Goal: Information Seeking & Learning: Learn about a topic

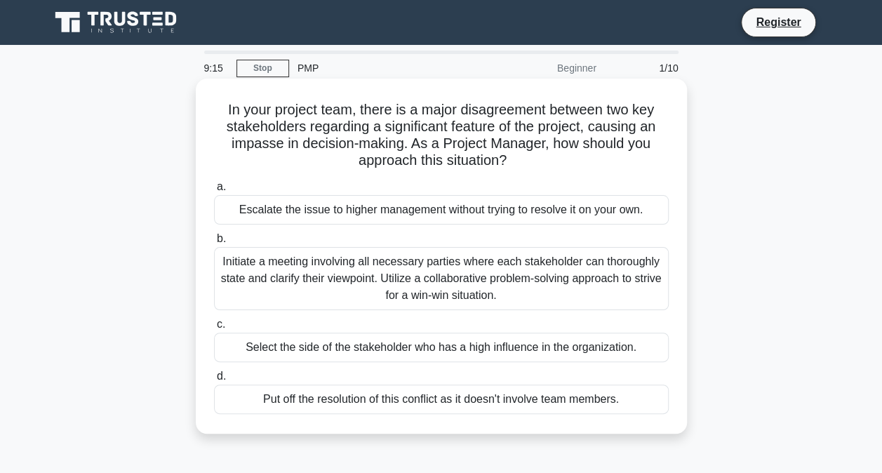
click at [356, 280] on div "Initiate a meeting involving all necessary parties where each stakeholder can t…" at bounding box center [441, 278] width 455 height 63
click at [214, 243] on input "b. Initiate a meeting involving all necessary parties where each stakeholder ca…" at bounding box center [214, 238] width 0 height 9
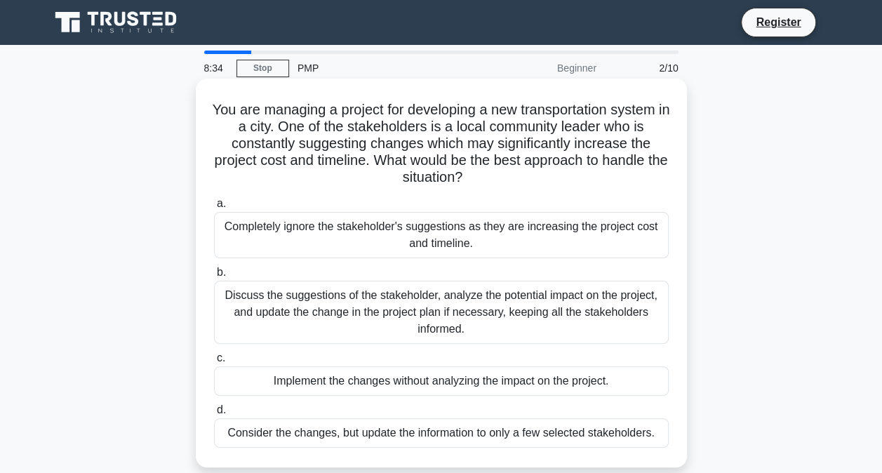
click at [414, 323] on div "Discuss the suggestions of the stakeholder, analyze the potential impact on the…" at bounding box center [441, 312] width 455 height 63
click at [214, 277] on input "b. Discuss the suggestions of the stakeholder, analyze the potential impact on …" at bounding box center [214, 272] width 0 height 9
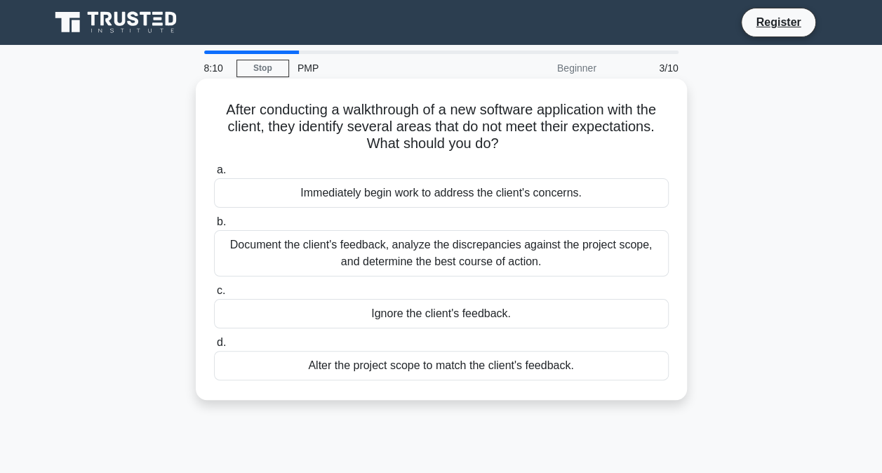
click at [436, 257] on div "Document the client's feedback, analyze the discrepancies against the project s…" at bounding box center [441, 253] width 455 height 46
click at [214, 227] on input "b. Document the client's feedback, analyze the discrepancies against the projec…" at bounding box center [214, 222] width 0 height 9
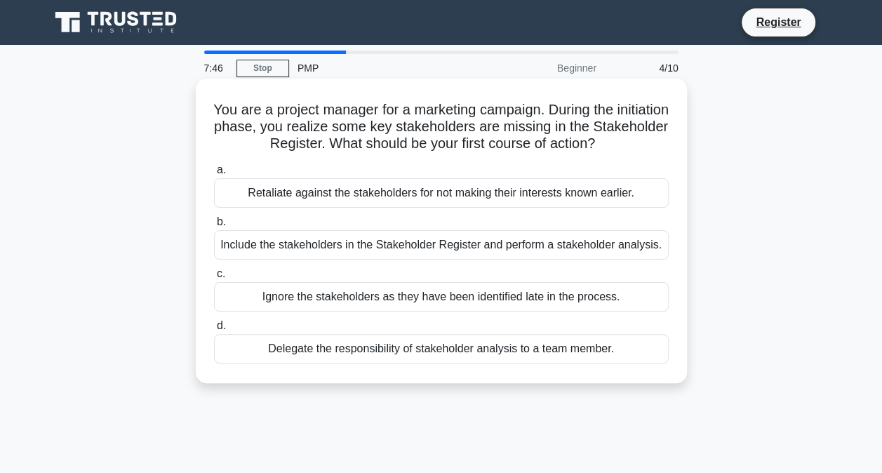
click at [289, 246] on div "Include the stakeholders in the Stakeholder Register and perform a stakeholder …" at bounding box center [441, 244] width 455 height 29
click at [214, 227] on input "b. Include the stakeholders in the Stakeholder Register and perform a stakehold…" at bounding box center [214, 222] width 0 height 9
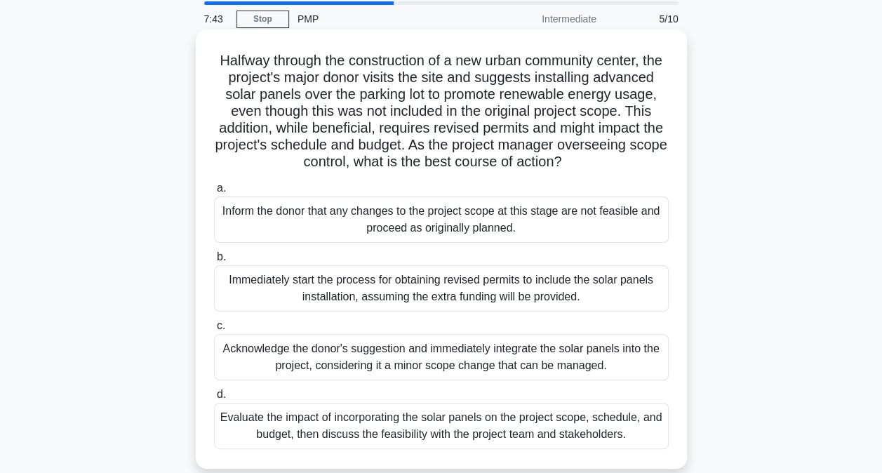
scroll to position [70, 0]
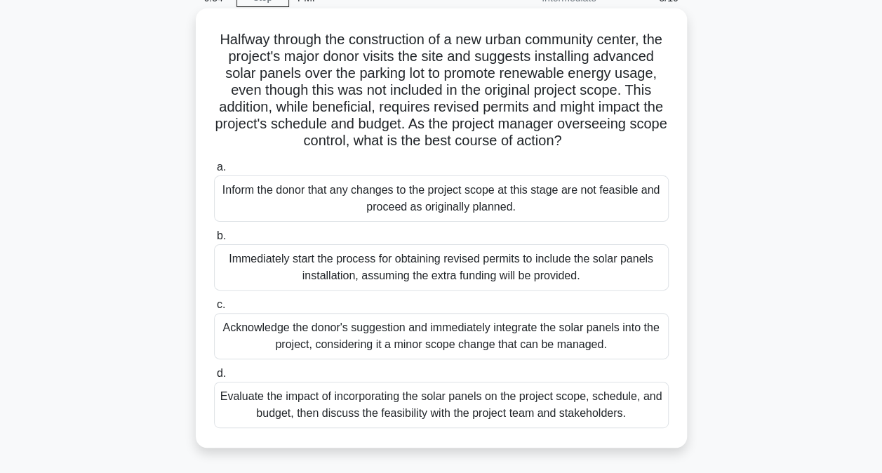
click at [392, 416] on div "Evaluate the impact of incorporating the solar panels on the project scope, sch…" at bounding box center [441, 405] width 455 height 46
click at [214, 378] on input "d. Evaluate the impact of incorporating the solar panels on the project scope, …" at bounding box center [214, 373] width 0 height 9
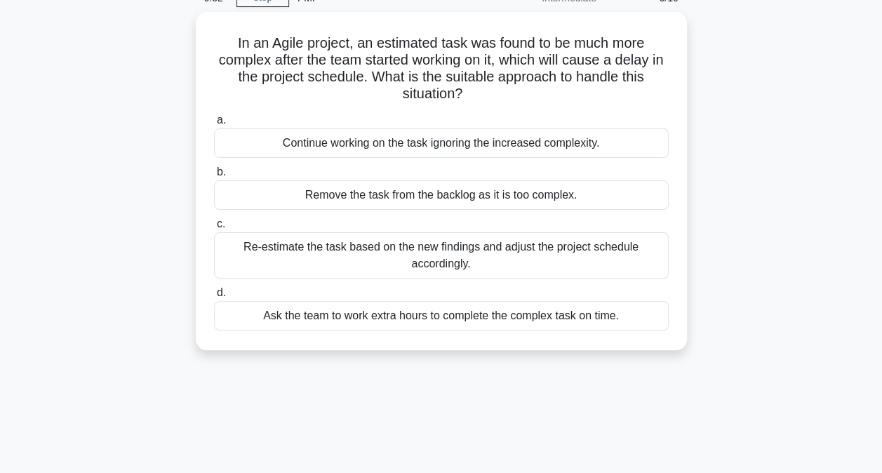
scroll to position [0, 0]
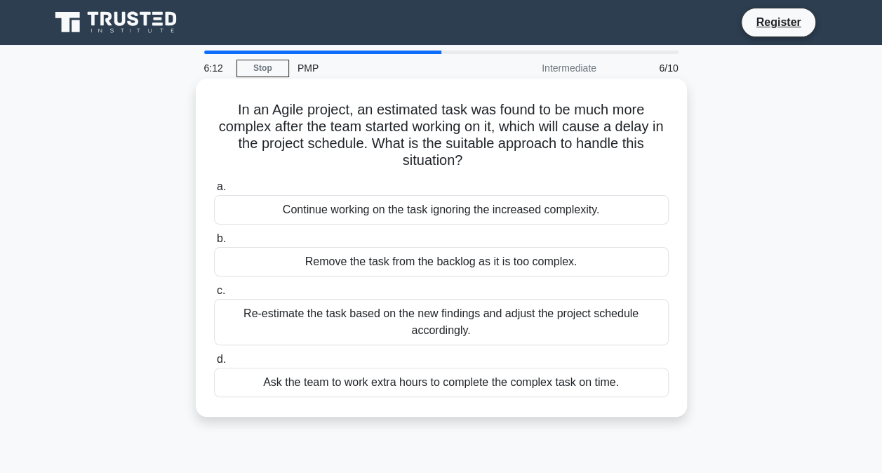
click at [415, 325] on div "Re-estimate the task based on the new findings and adjust the project schedule …" at bounding box center [441, 322] width 455 height 46
click at [214, 295] on input "c. Re-estimate the task based on the new findings and adjust the project schedu…" at bounding box center [214, 290] width 0 height 9
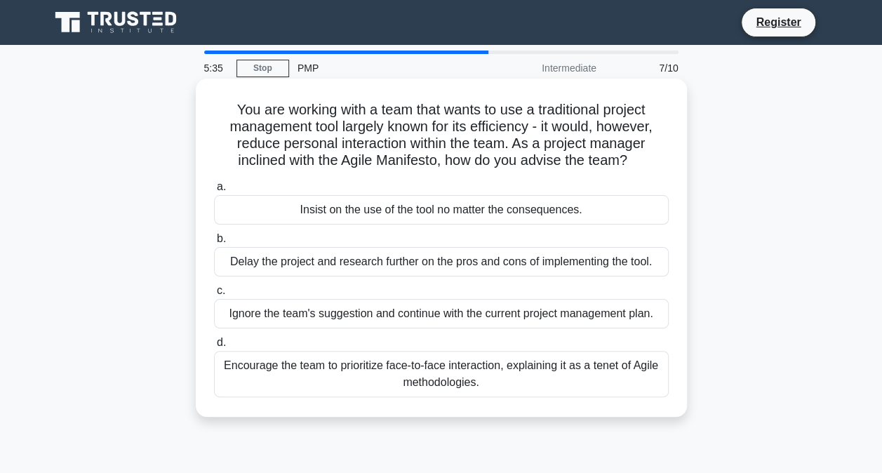
click at [473, 369] on div "Encourage the team to prioritize face-to-face interaction, explaining it as a t…" at bounding box center [441, 374] width 455 height 46
click at [214, 347] on input "d. Encourage the team to prioritize face-to-face interaction, explaining it as …" at bounding box center [214, 342] width 0 height 9
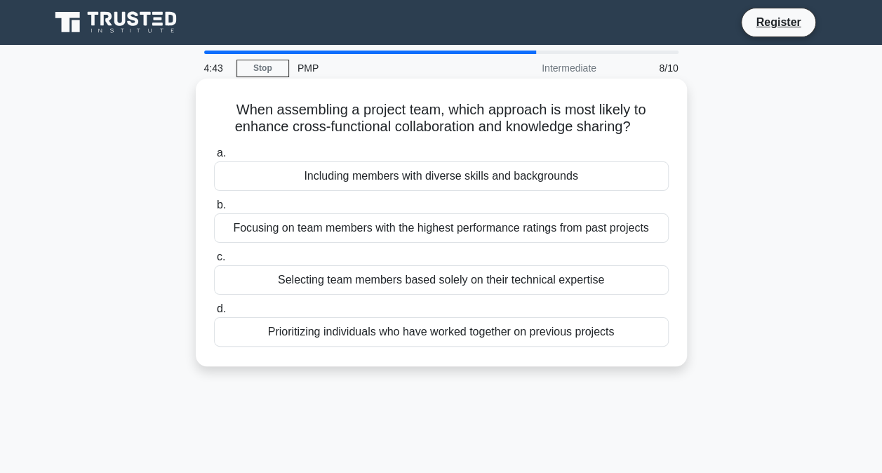
click at [457, 184] on div "Including members with diverse skills and backgrounds" at bounding box center [441, 175] width 455 height 29
click at [214, 158] on input "a. Including members with diverse skills and backgrounds" at bounding box center [214, 153] width 0 height 9
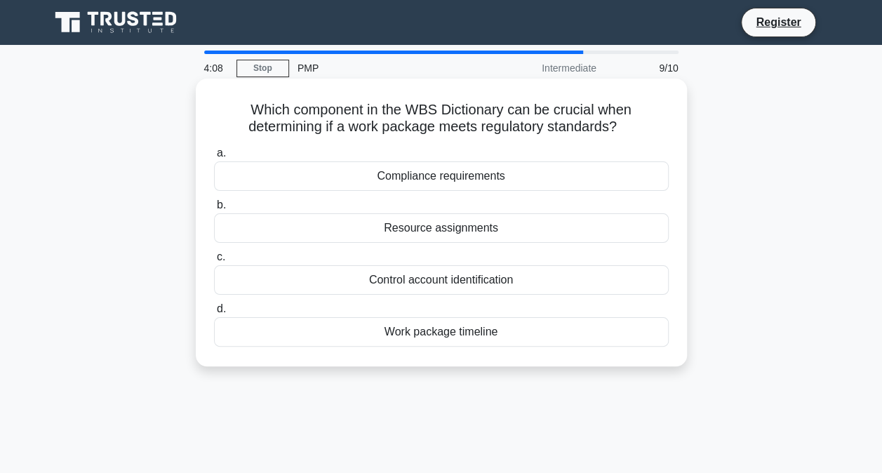
click at [469, 178] on div "Compliance requirements" at bounding box center [441, 175] width 455 height 29
click at [214, 158] on input "a. Compliance requirements" at bounding box center [214, 153] width 0 height 9
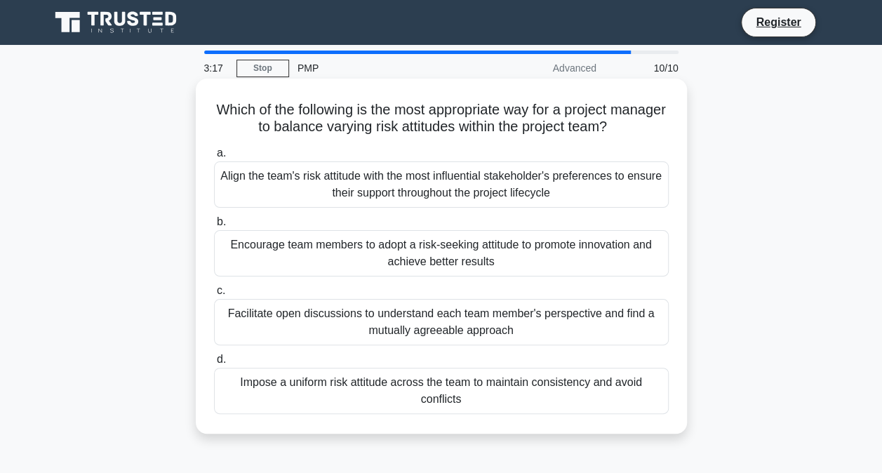
click at [378, 314] on div "Facilitate open discussions to understand each team member's perspective and fi…" at bounding box center [441, 322] width 455 height 46
click at [214, 295] on input "c. Facilitate open discussions to understand each team member's perspective and…" at bounding box center [214, 290] width 0 height 9
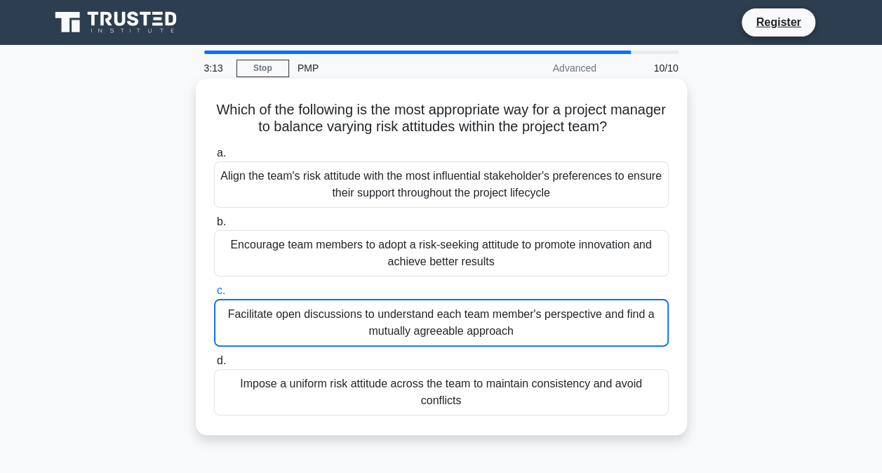
click at [268, 313] on div "Facilitate open discussions to understand each team member's perspective and fi…" at bounding box center [441, 323] width 455 height 48
click at [214, 295] on input "c. Facilitate open discussions to understand each team member's perspective and…" at bounding box center [214, 290] width 0 height 9
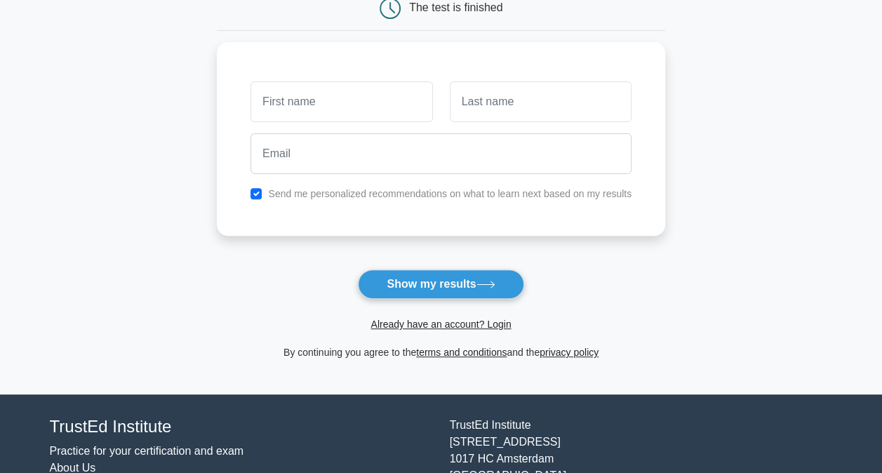
scroll to position [70, 0]
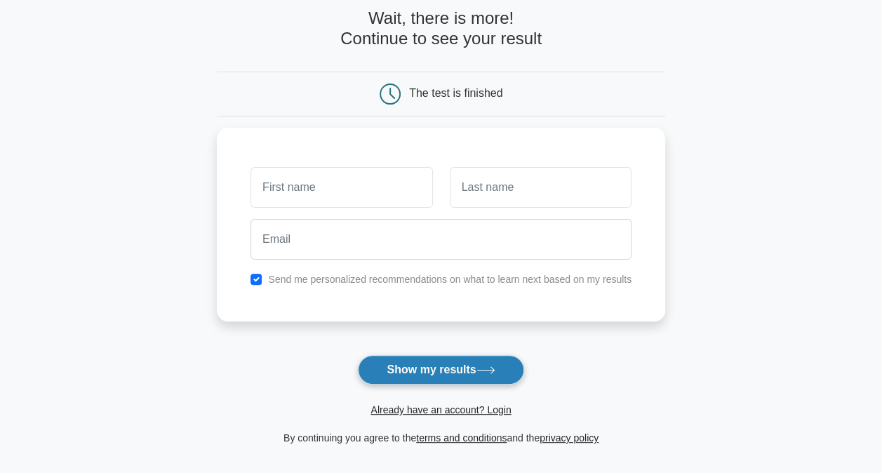
click at [426, 366] on button "Show my results" at bounding box center [441, 369] width 166 height 29
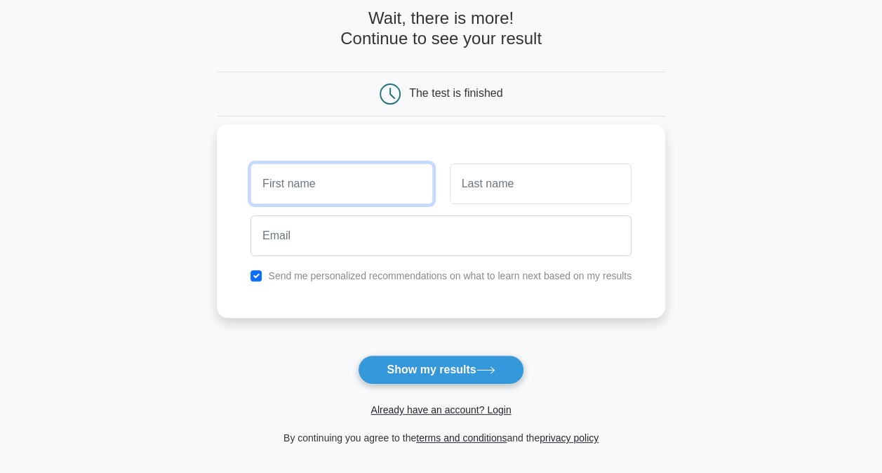
click at [414, 193] on input "text" at bounding box center [341, 183] width 182 height 41
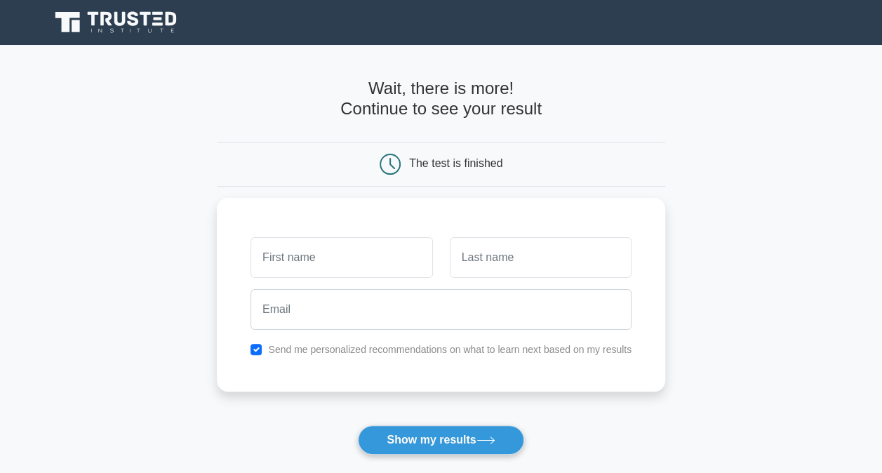
click at [408, 166] on div "The test is finished" at bounding box center [441, 164] width 299 height 21
